Goal: Navigation & Orientation: Find specific page/section

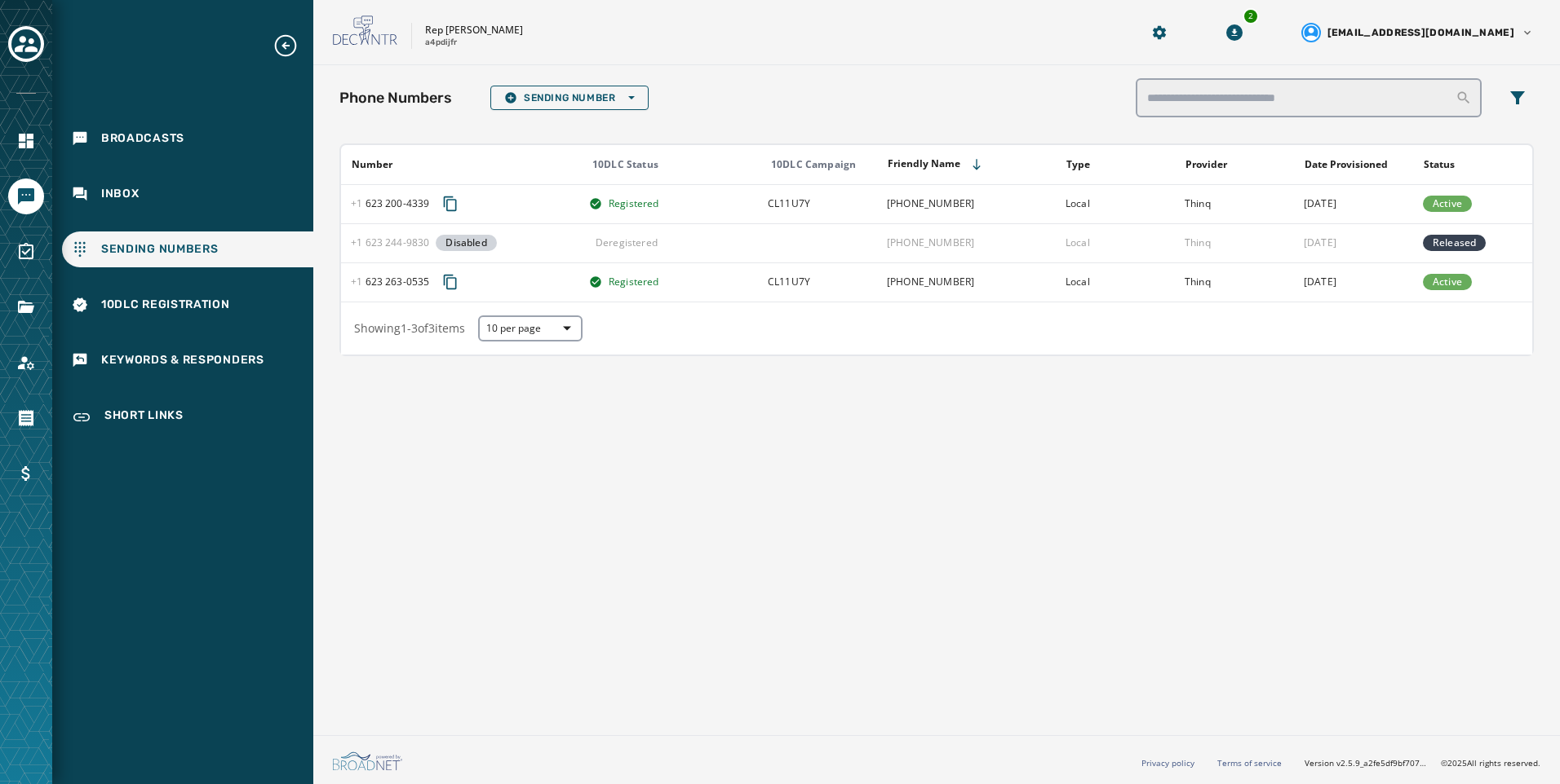
click at [598, 113] on div "Phone Numbers Sending Number Open options" at bounding box center [936, 97] width 1195 height 39
click at [602, 101] on span "Sending Number Open options" at bounding box center [569, 97] width 131 height 13
click at [603, 119] on span "Local Long Code" at bounding box center [569, 122] width 131 height 13
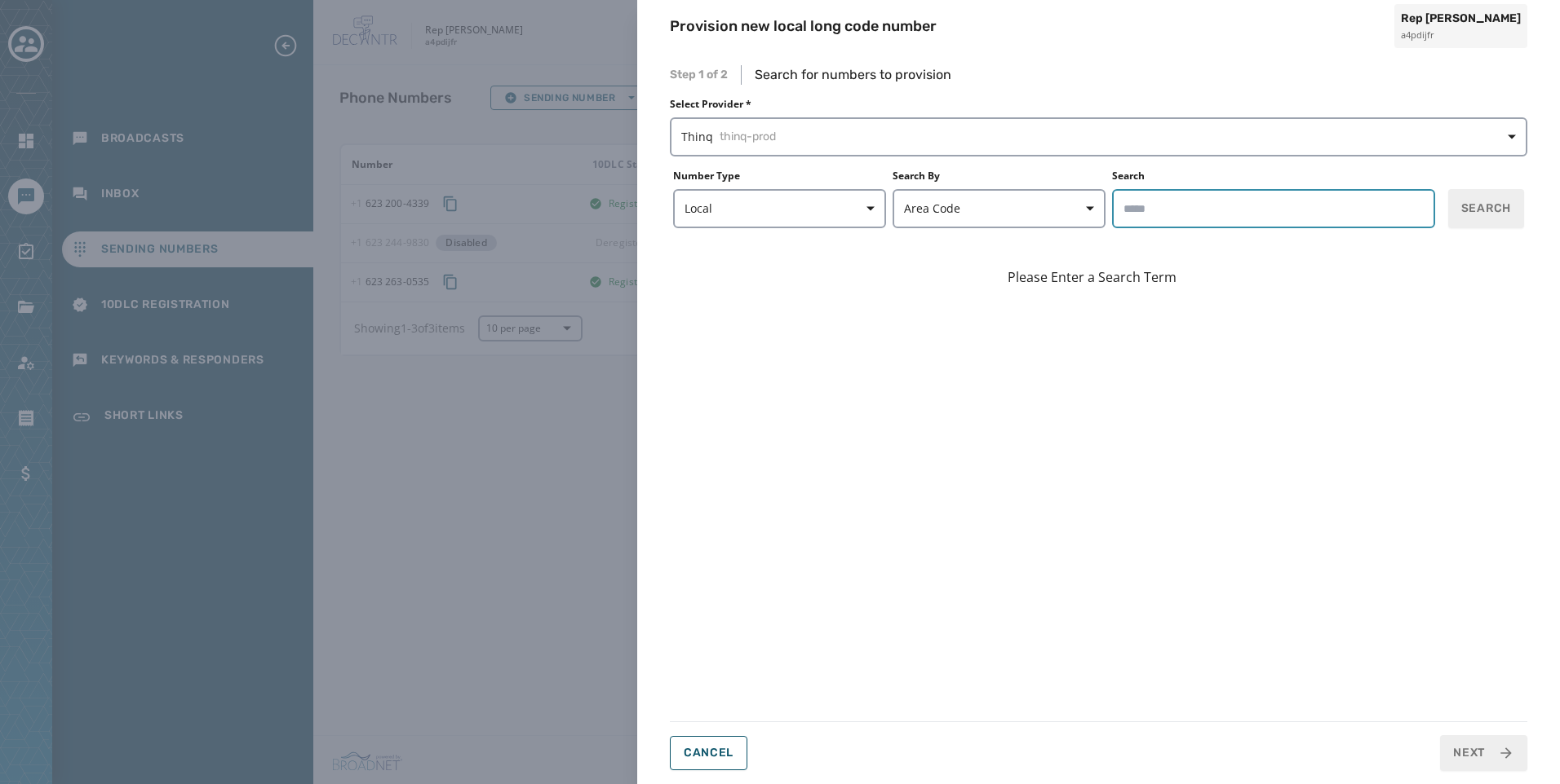
click at [1189, 216] on input "Search" at bounding box center [1273, 208] width 323 height 39
click at [1464, 210] on span "Search" at bounding box center [1485, 208] width 50 height 17
drag, startPoint x: 1244, startPoint y: 207, endPoint x: 964, endPoint y: 203, distance: 280.0
click at [1005, 213] on form "Number Type Local Search By Area Code Search ***** Search" at bounding box center [1098, 199] width 857 height 58
type input "*****"
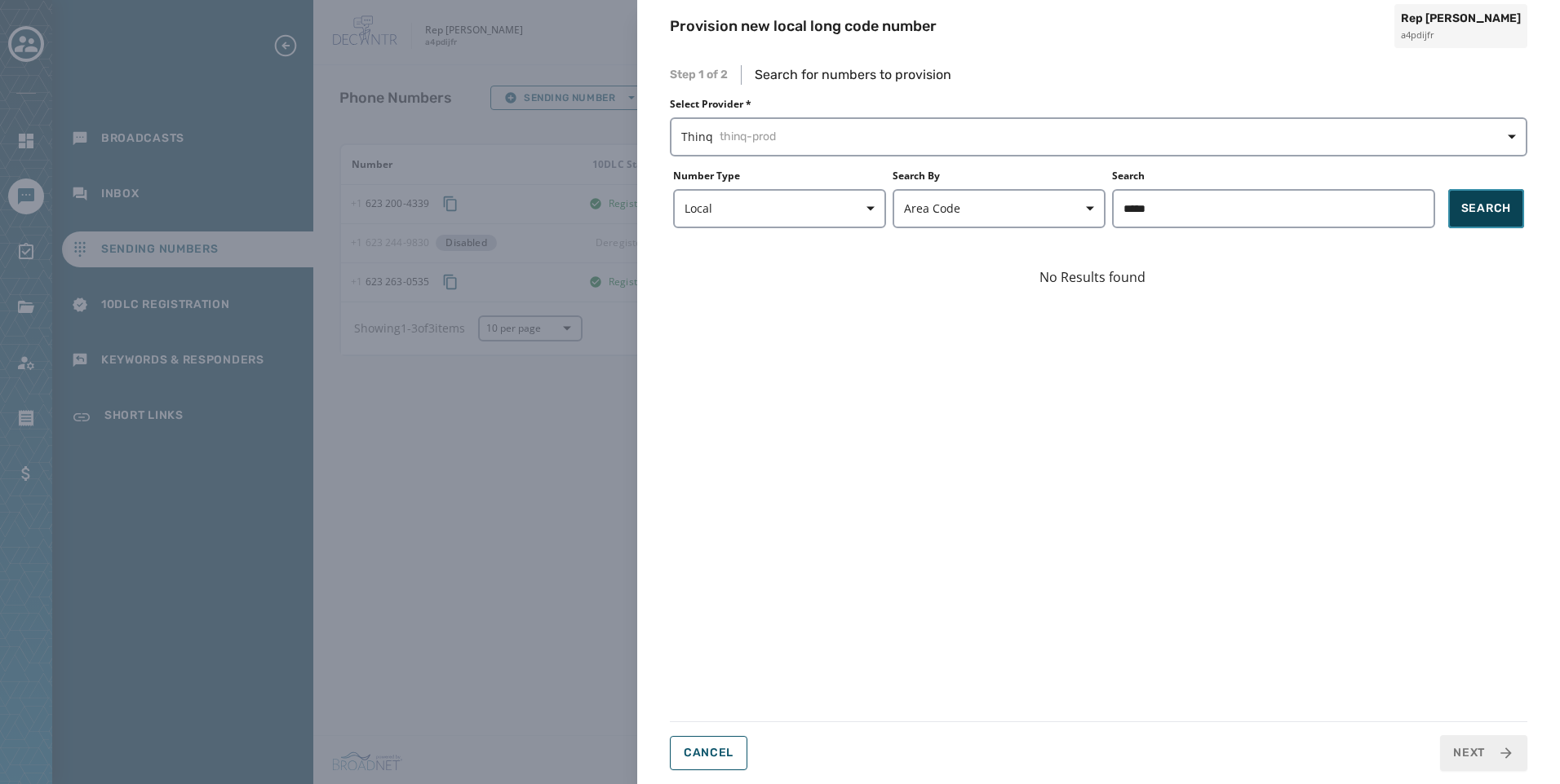
click at [1502, 204] on span "Search" at bounding box center [1485, 208] width 50 height 17
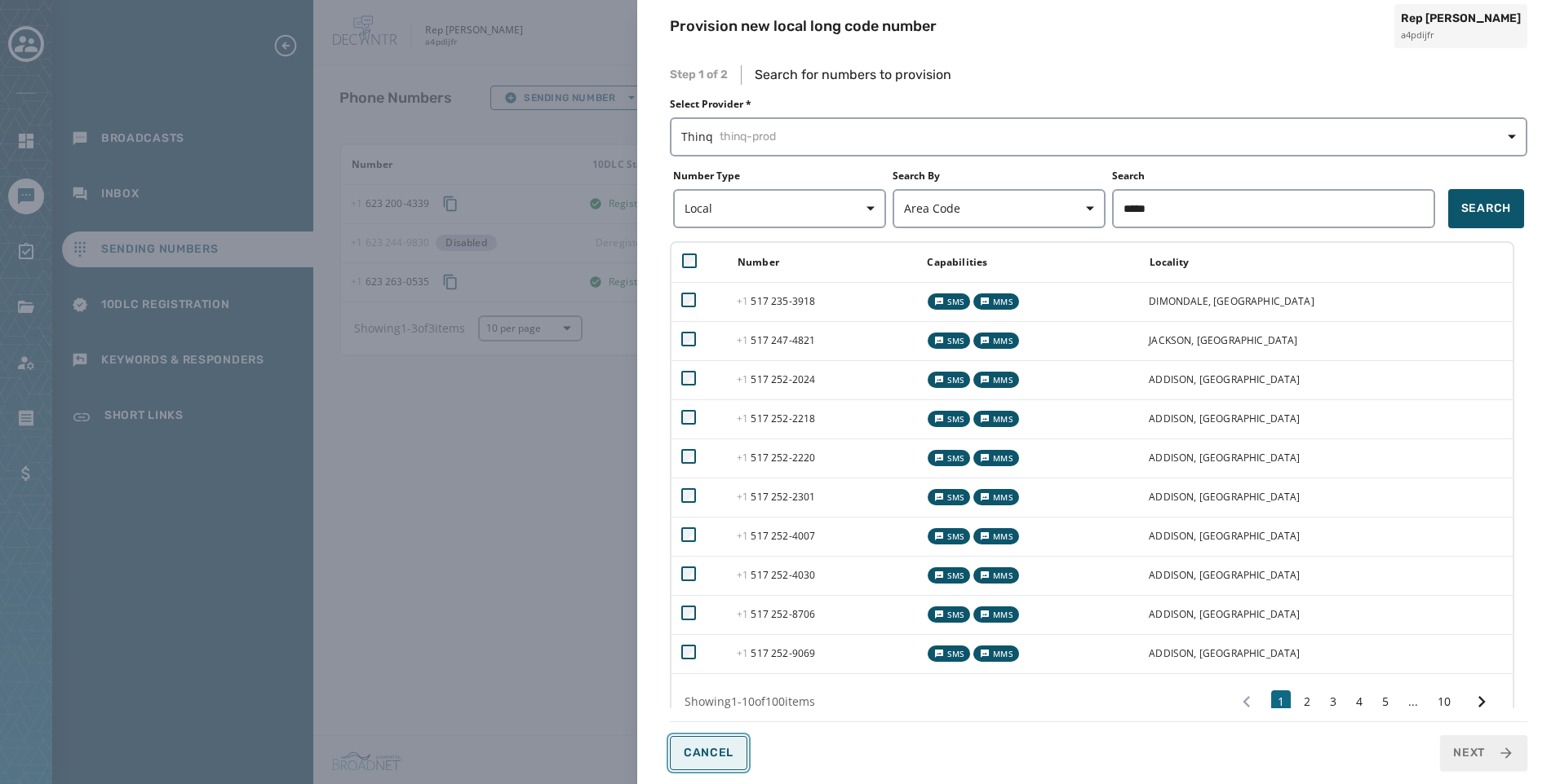
click at [712, 752] on span "Cancel" at bounding box center [707, 753] width 50 height 13
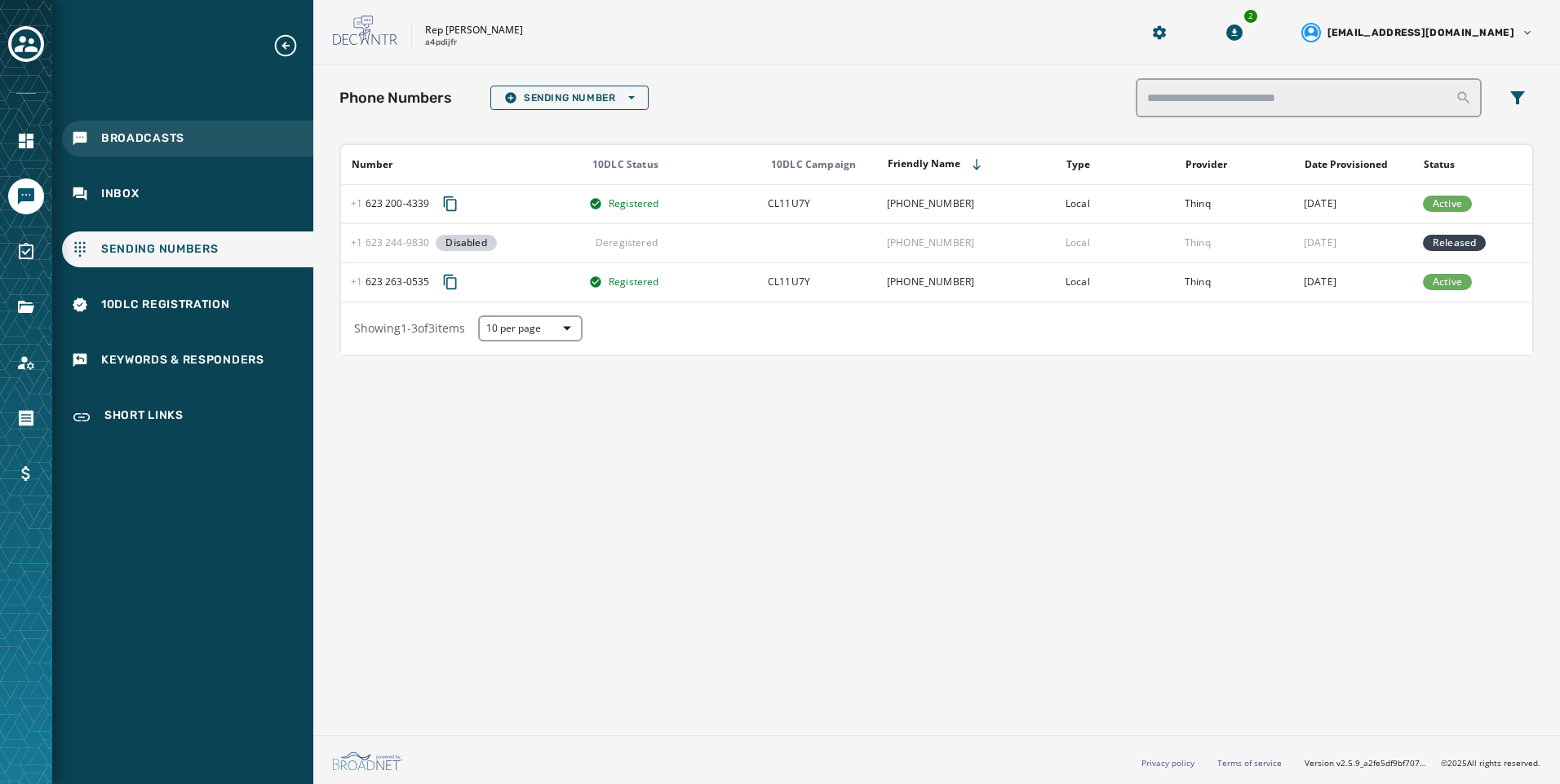
click at [171, 155] on div "Broadcasts" at bounding box center [188, 138] width 251 height 36
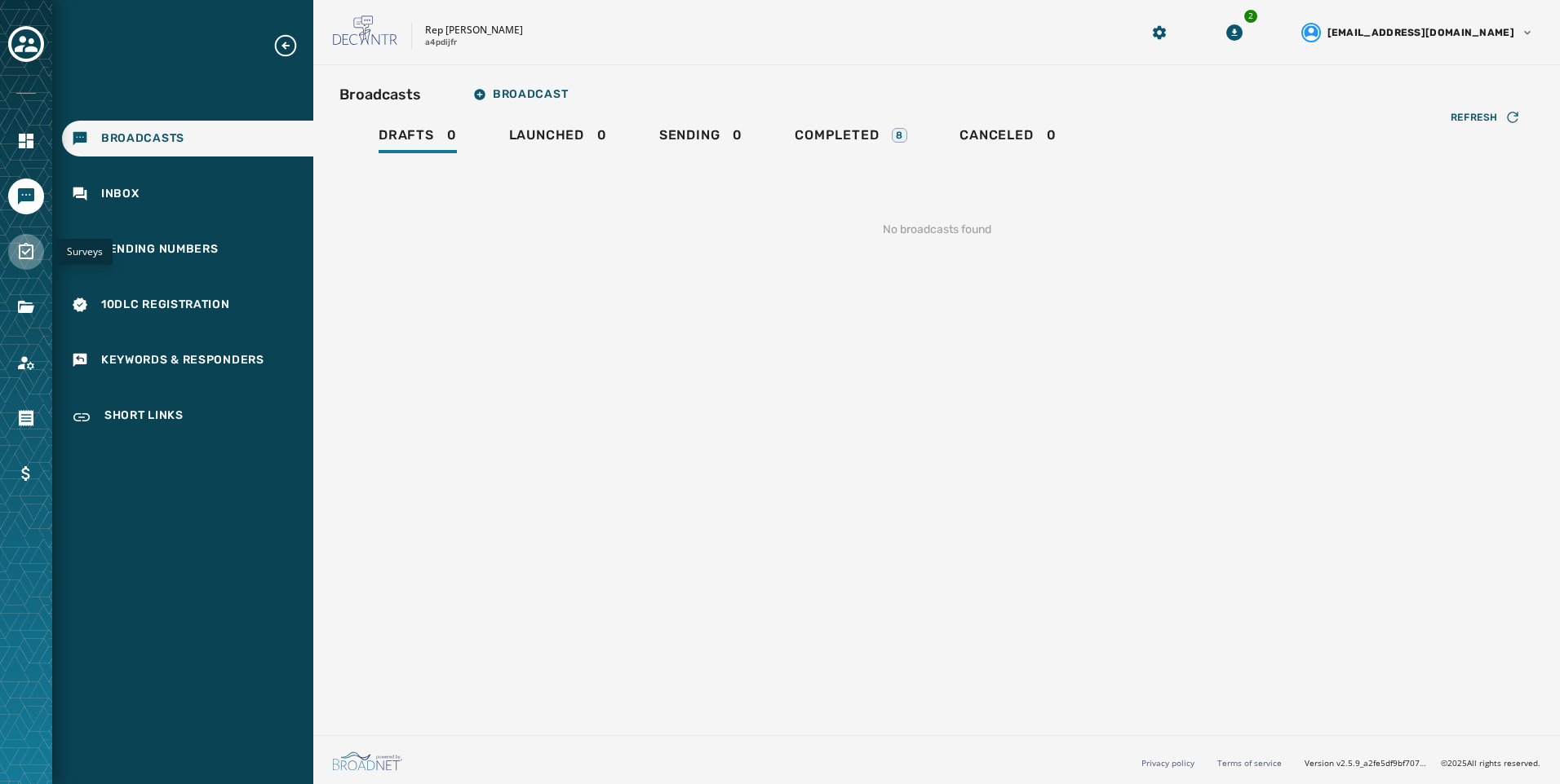
click at [39, 263] on link "Navigate to Surveys" at bounding box center [25, 251] width 36 height 36
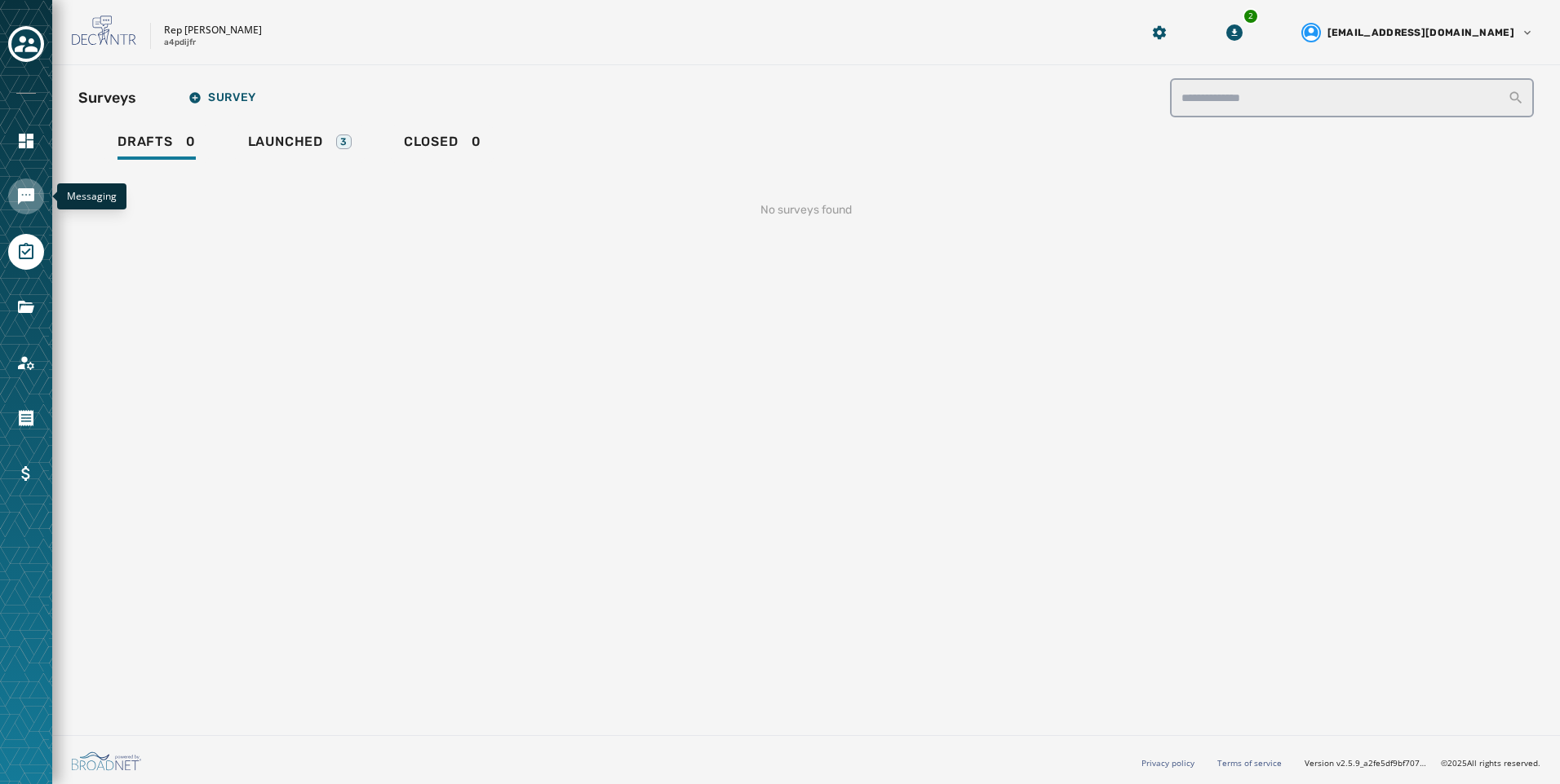
click at [19, 199] on icon "Navigate to Messaging" at bounding box center [25, 196] width 17 height 17
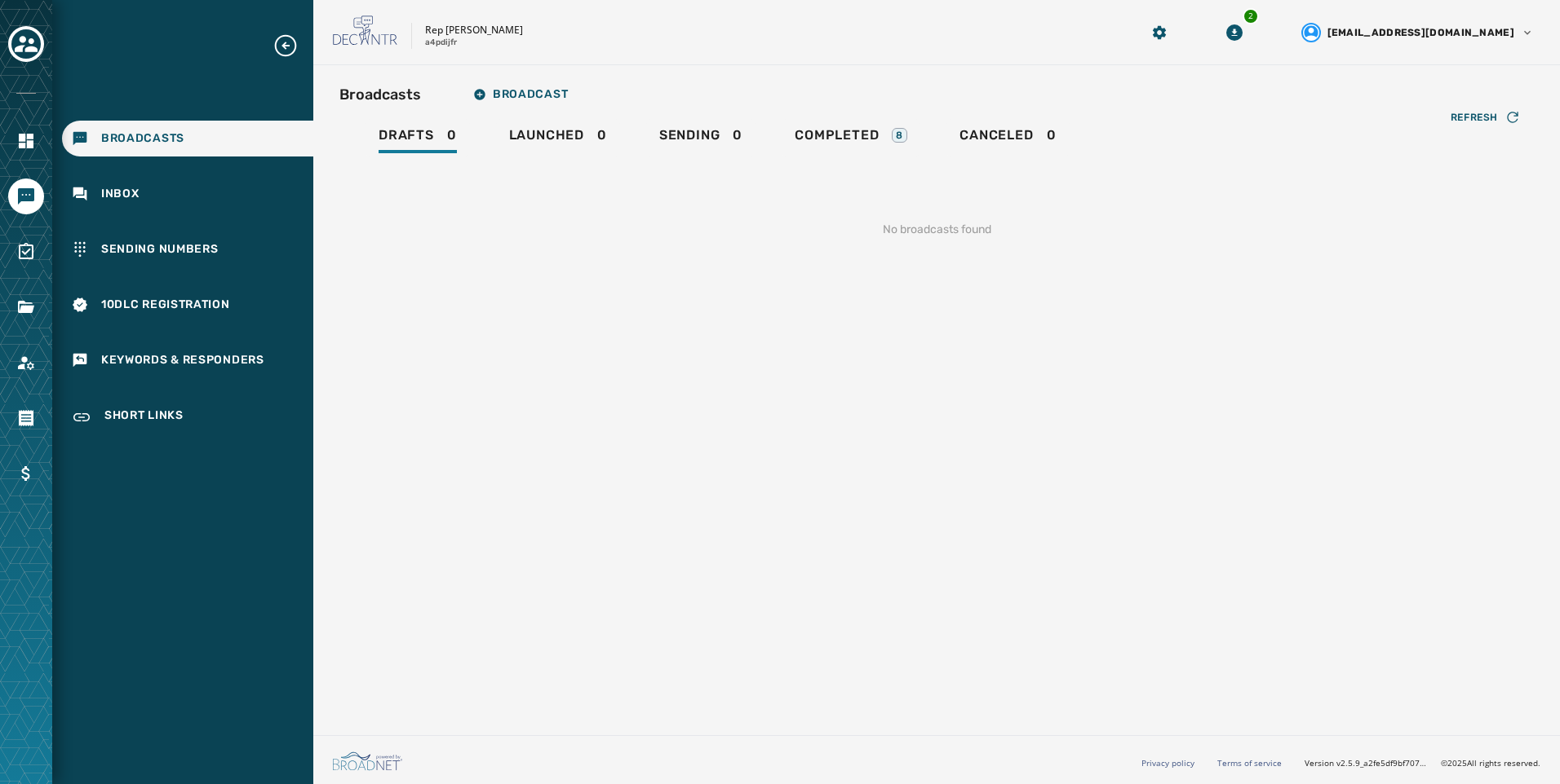
click at [783, 158] on div "Refresh No broadcasts found" at bounding box center [936, 210] width 1195 height 107
click at [799, 138] on span "Completed" at bounding box center [836, 135] width 84 height 17
